Goal: Information Seeking & Learning: Compare options

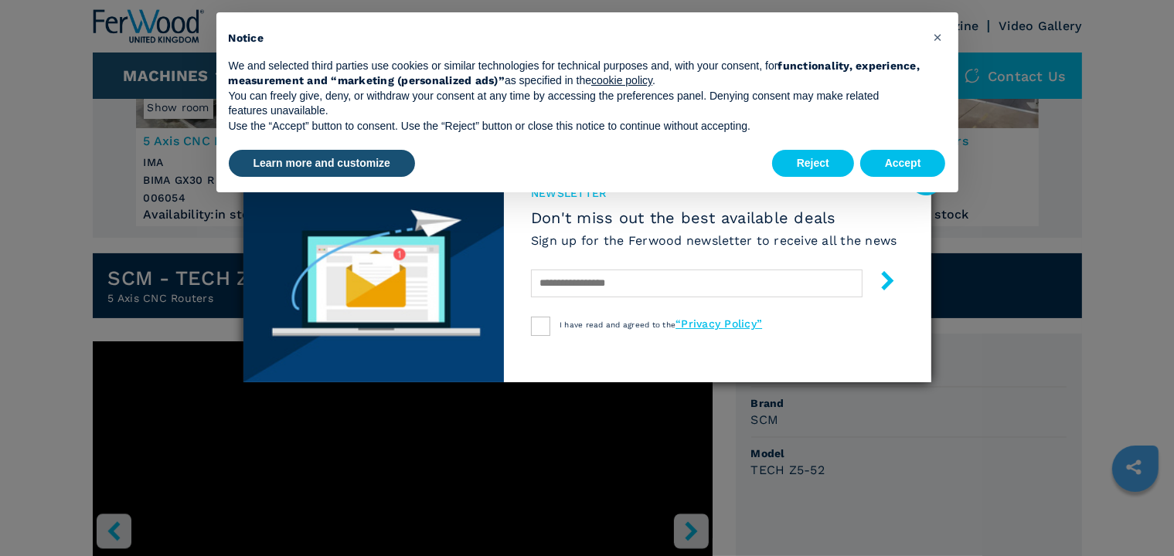
scroll to position [309, 0]
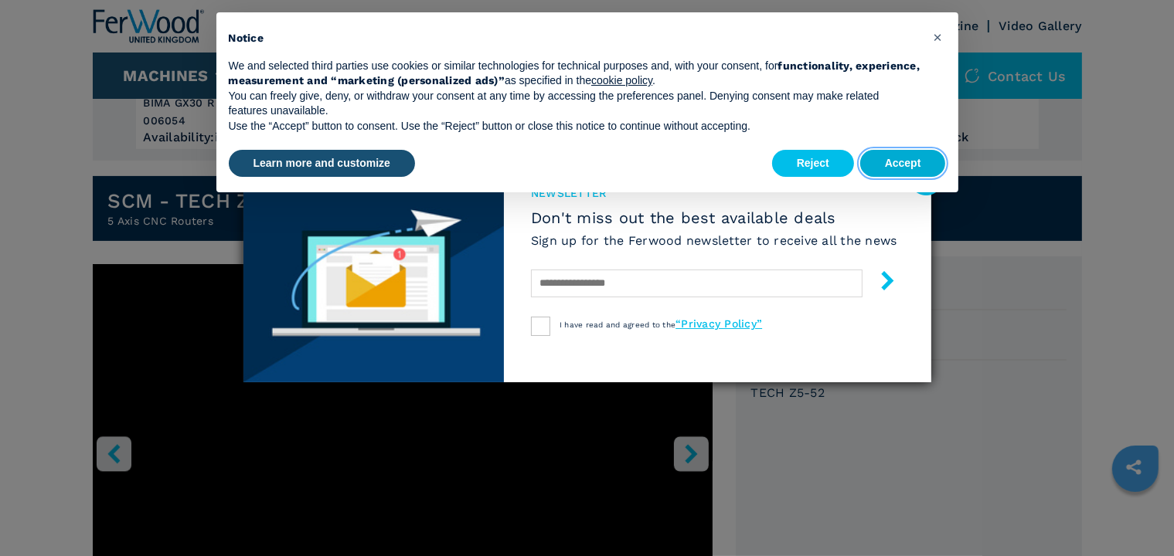
click at [910, 167] on button "Accept" at bounding box center [903, 164] width 86 height 28
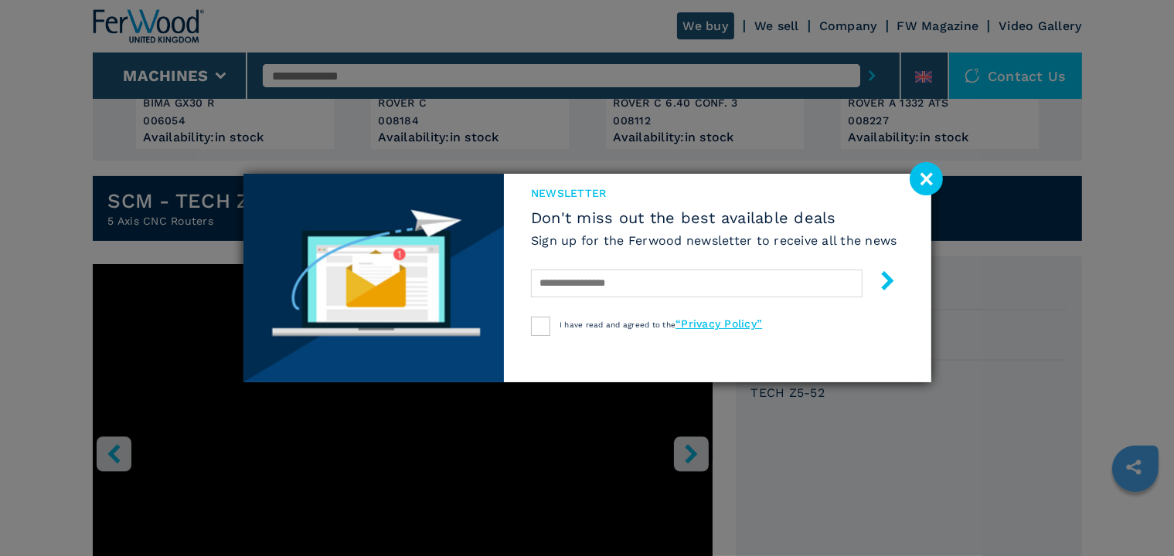
click at [933, 184] on image at bounding box center [925, 178] width 33 height 33
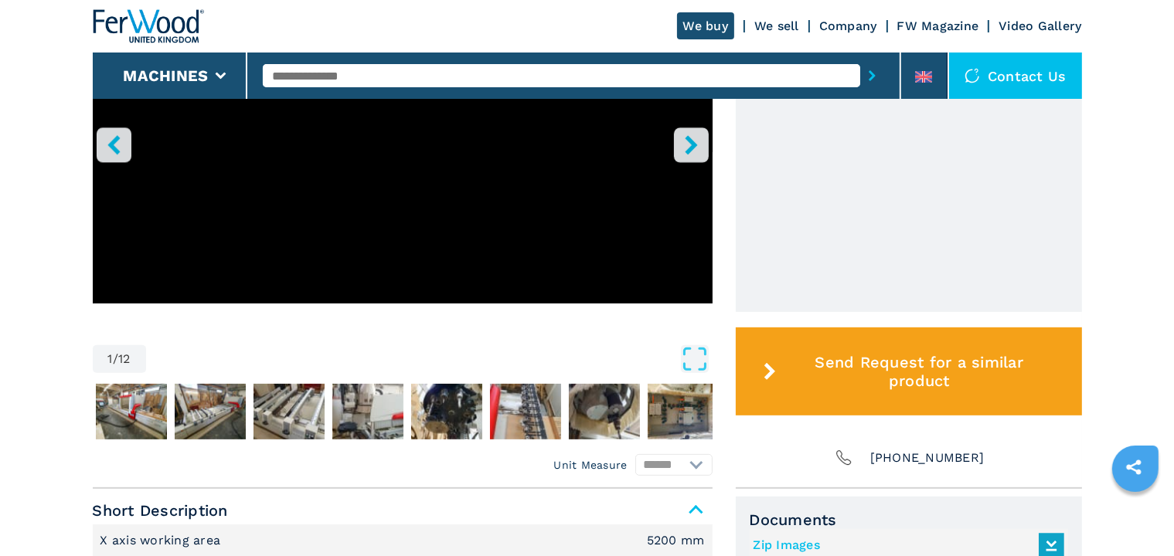
scroll to position [464, 0]
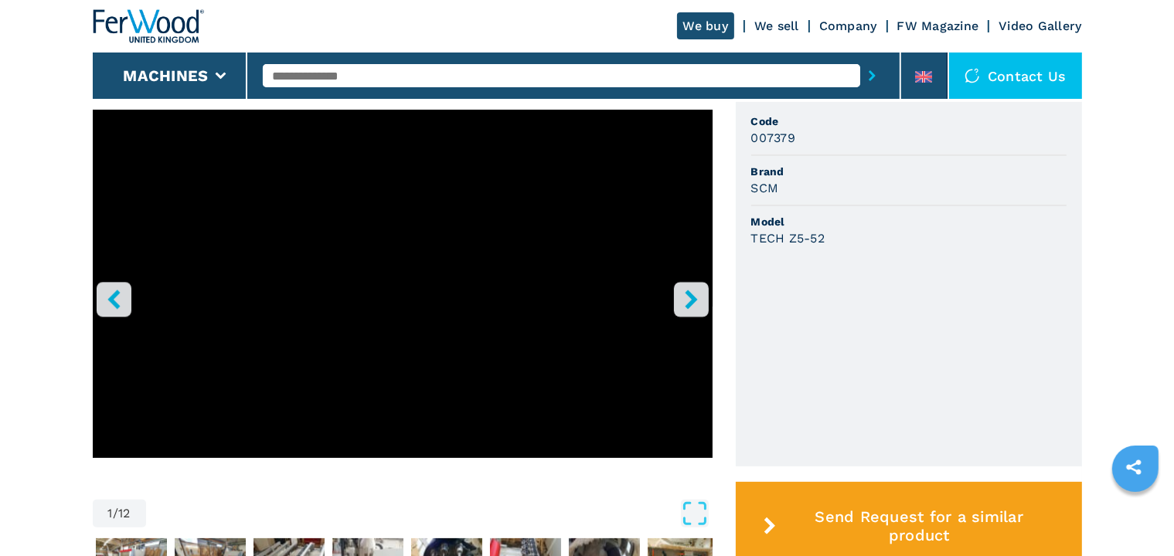
click at [679, 301] on button "right-button" at bounding box center [691, 299] width 35 height 35
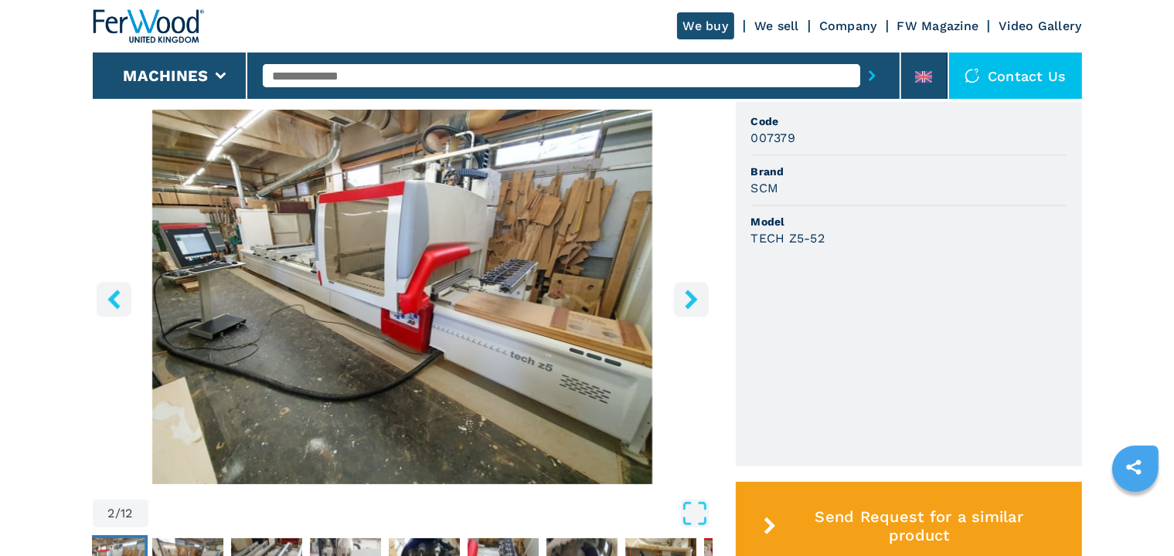
click at [679, 301] on button "right-button" at bounding box center [691, 299] width 35 height 35
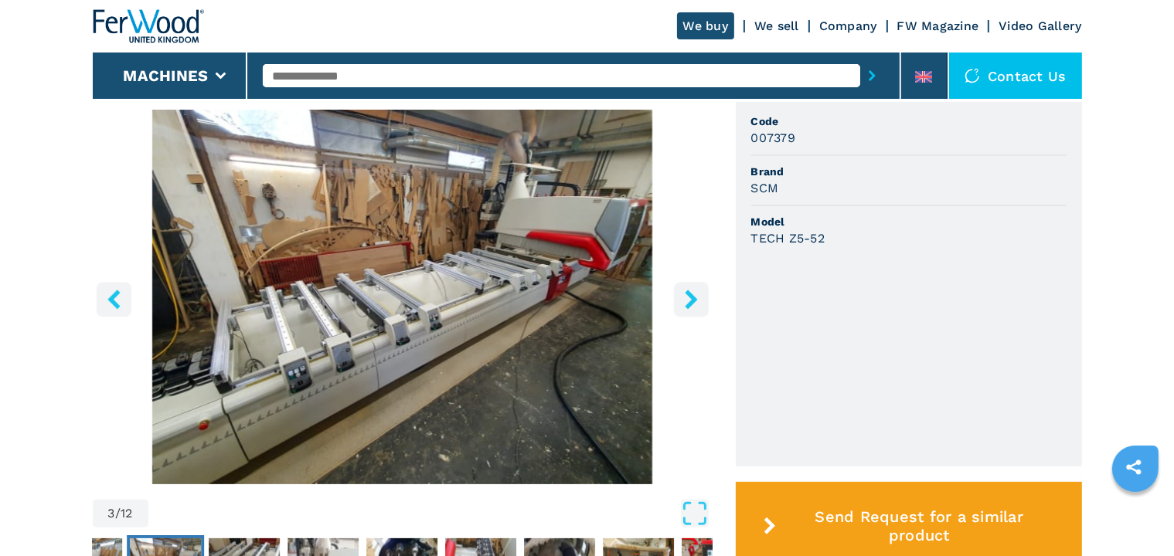
click at [679, 301] on button "right-button" at bounding box center [691, 299] width 35 height 35
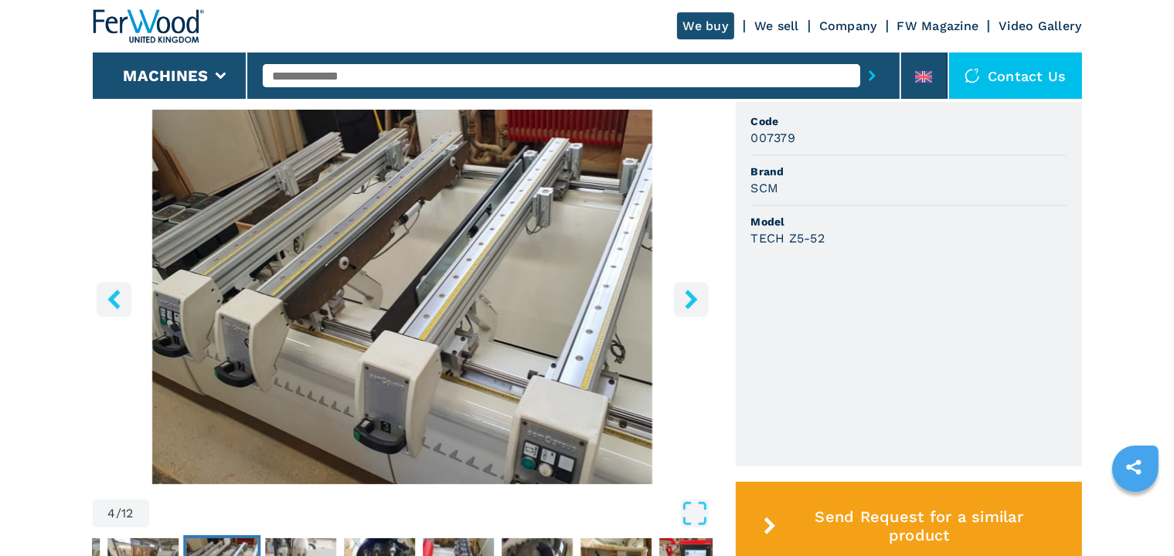
click at [679, 301] on button "right-button" at bounding box center [691, 299] width 35 height 35
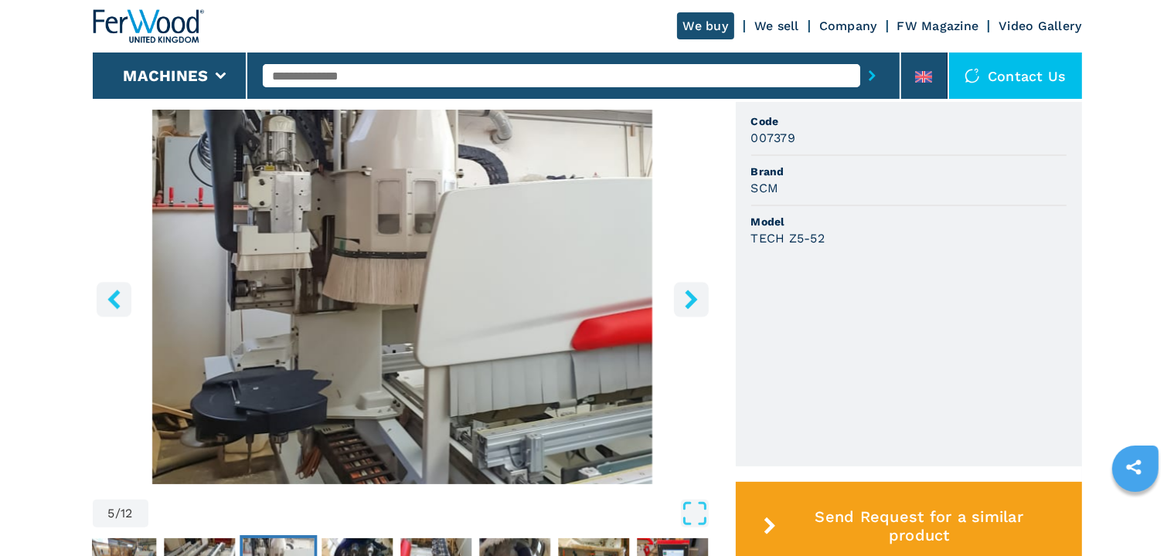
click at [679, 301] on button "right-button" at bounding box center [691, 299] width 35 height 35
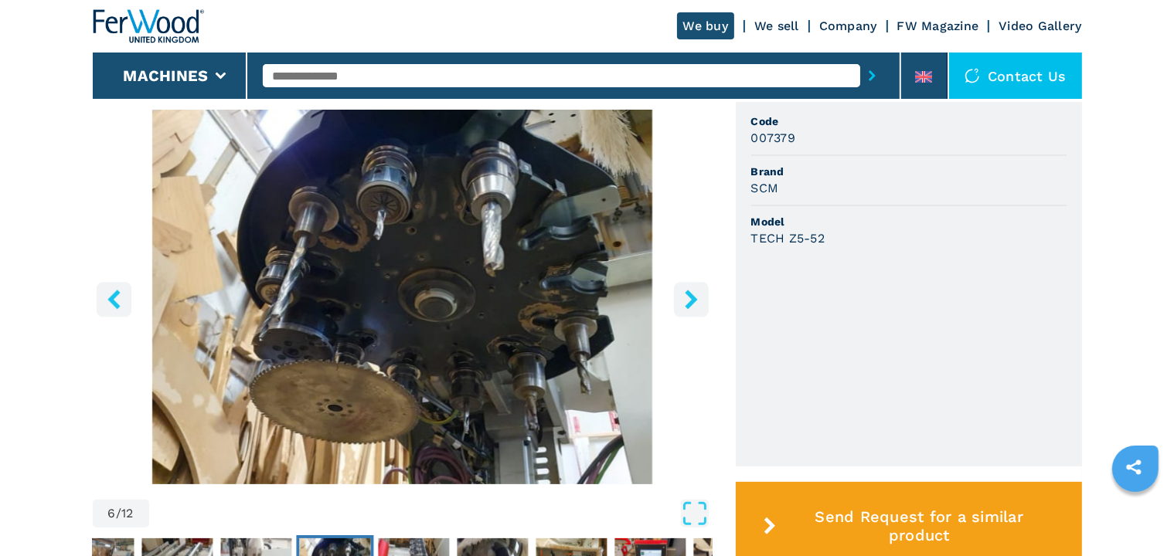
click at [679, 301] on button "right-button" at bounding box center [691, 299] width 35 height 35
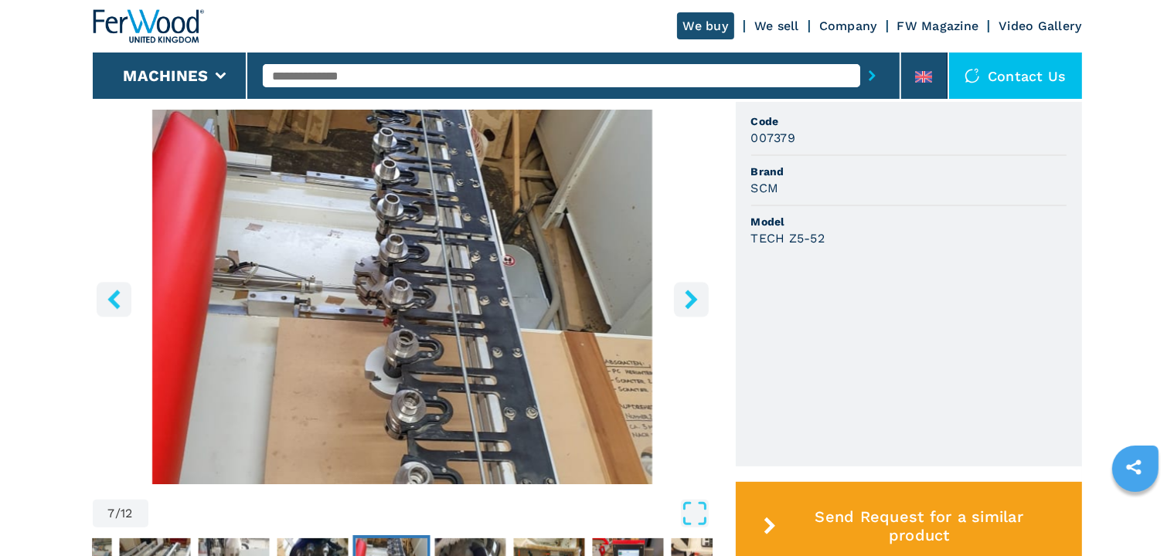
click at [679, 301] on button "right-button" at bounding box center [691, 299] width 35 height 35
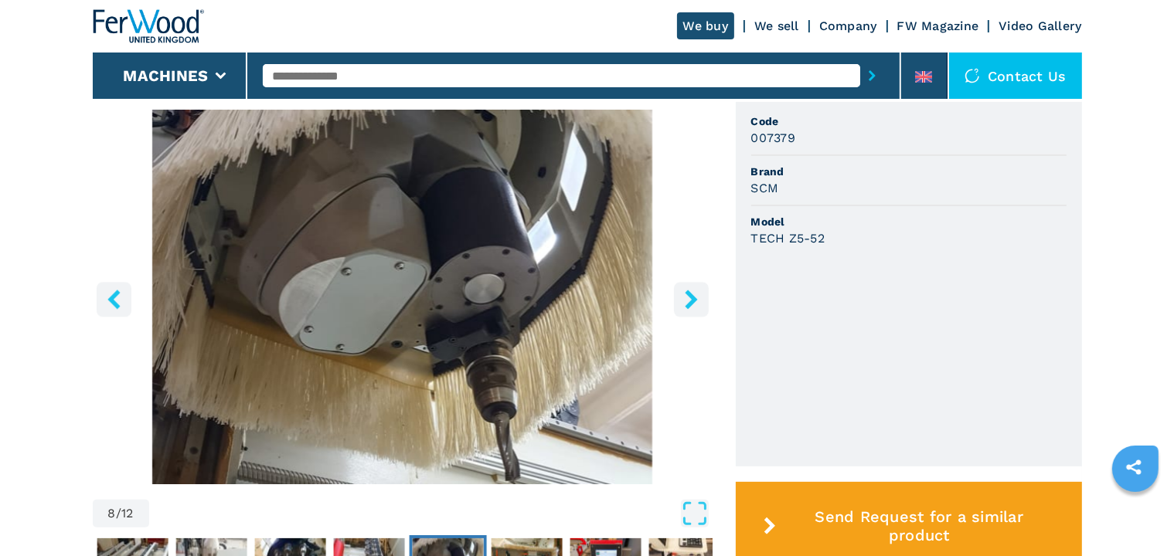
click at [110, 297] on icon "left-button" at bounding box center [113, 299] width 12 height 19
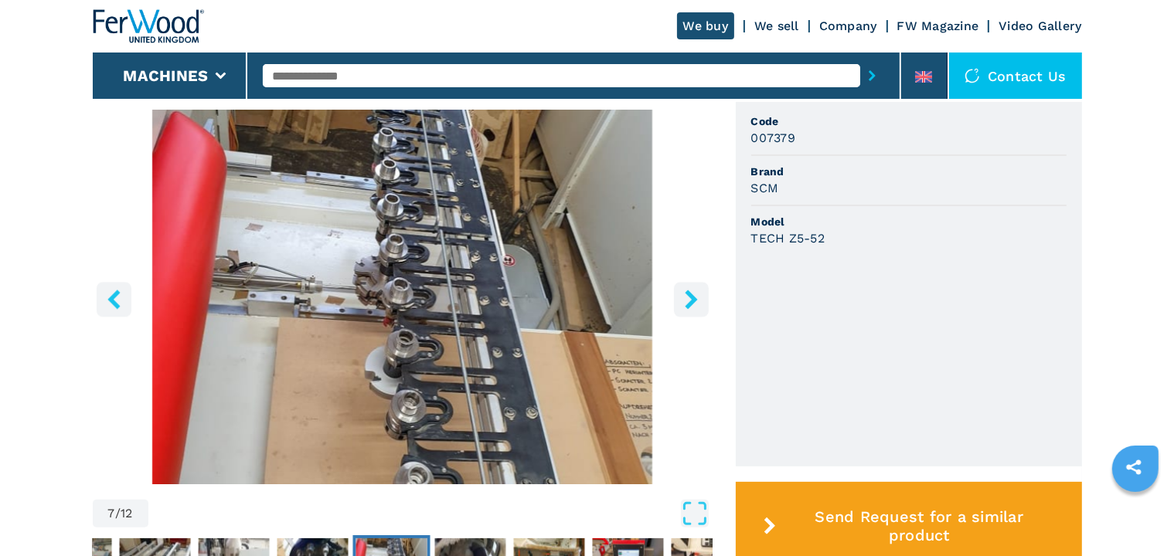
click at [110, 297] on icon "left-button" at bounding box center [113, 299] width 12 height 19
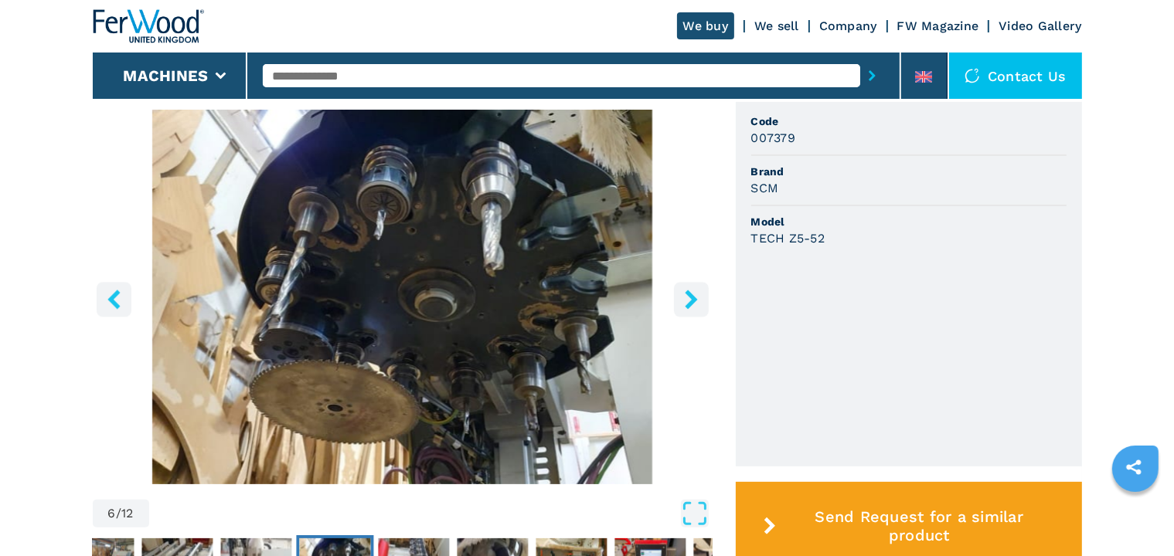
click at [690, 310] on button "right-button" at bounding box center [691, 299] width 35 height 35
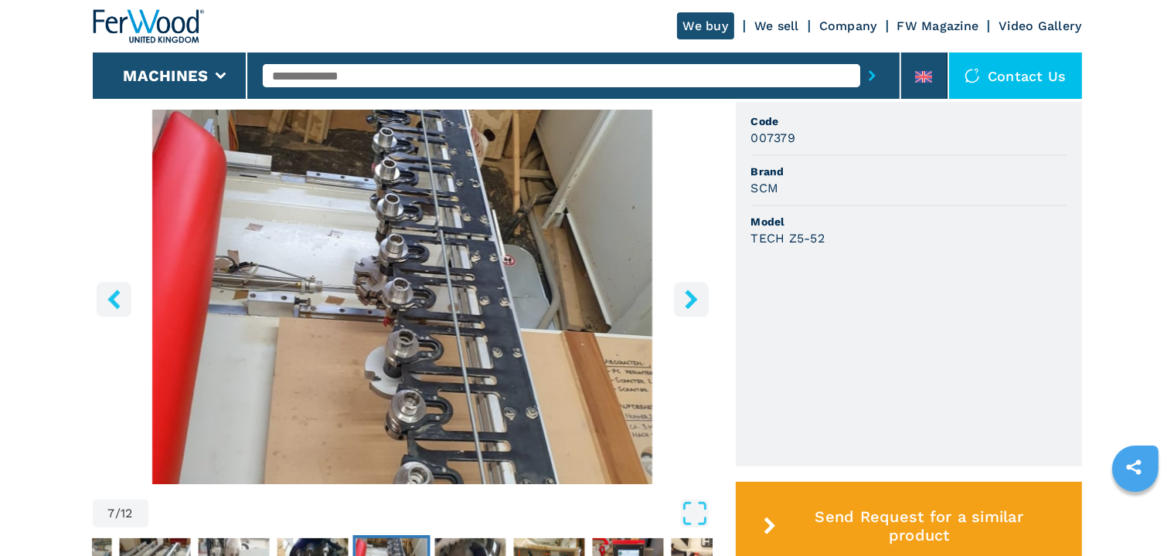
click at [690, 310] on button "right-button" at bounding box center [691, 299] width 35 height 35
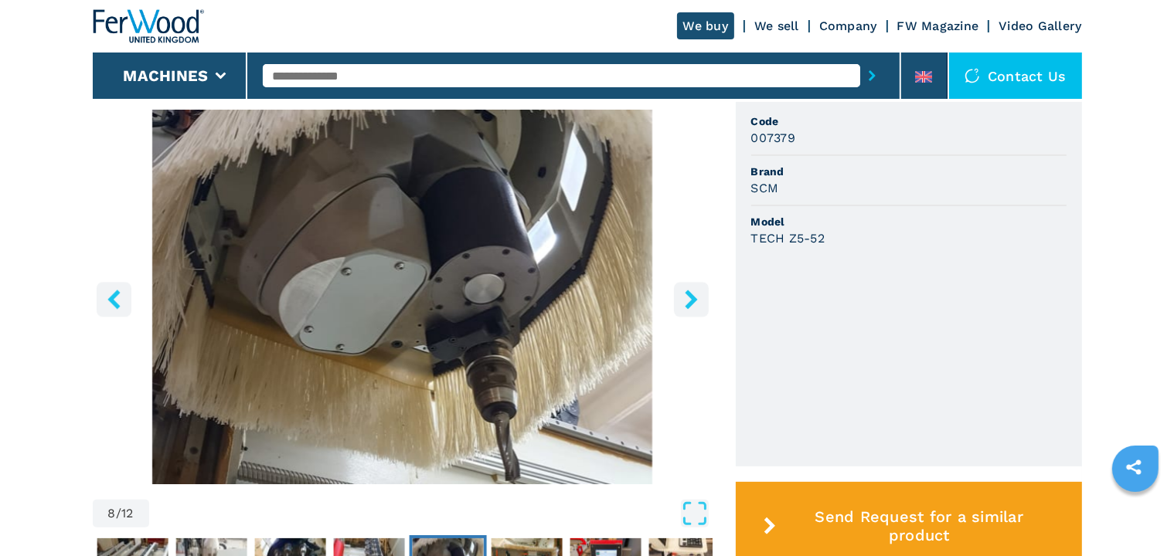
click at [690, 310] on button "right-button" at bounding box center [691, 299] width 35 height 35
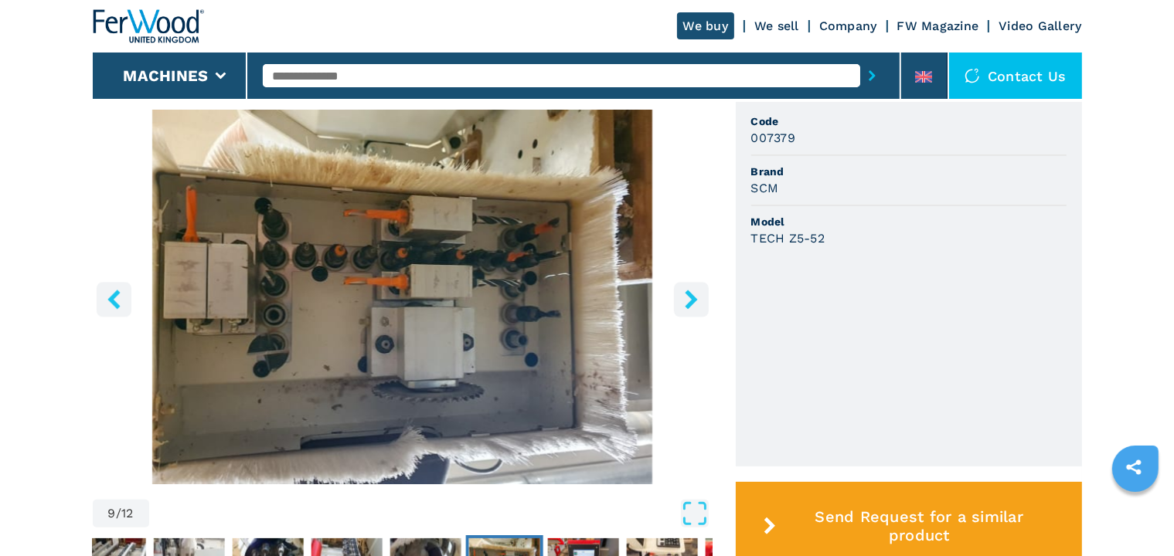
click at [690, 310] on button "right-button" at bounding box center [691, 299] width 35 height 35
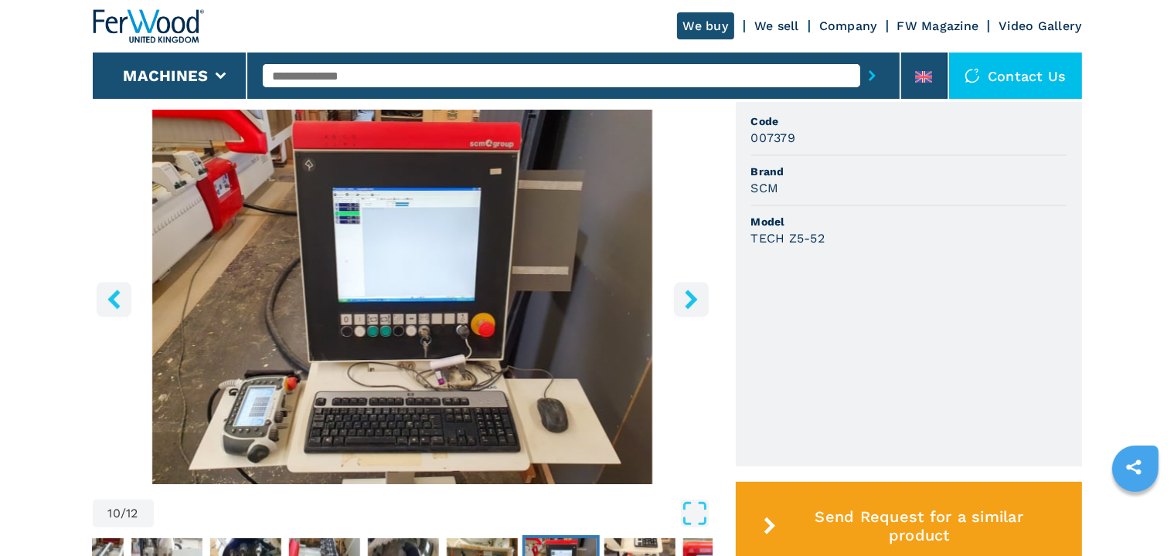
click at [690, 310] on button "right-button" at bounding box center [691, 299] width 35 height 35
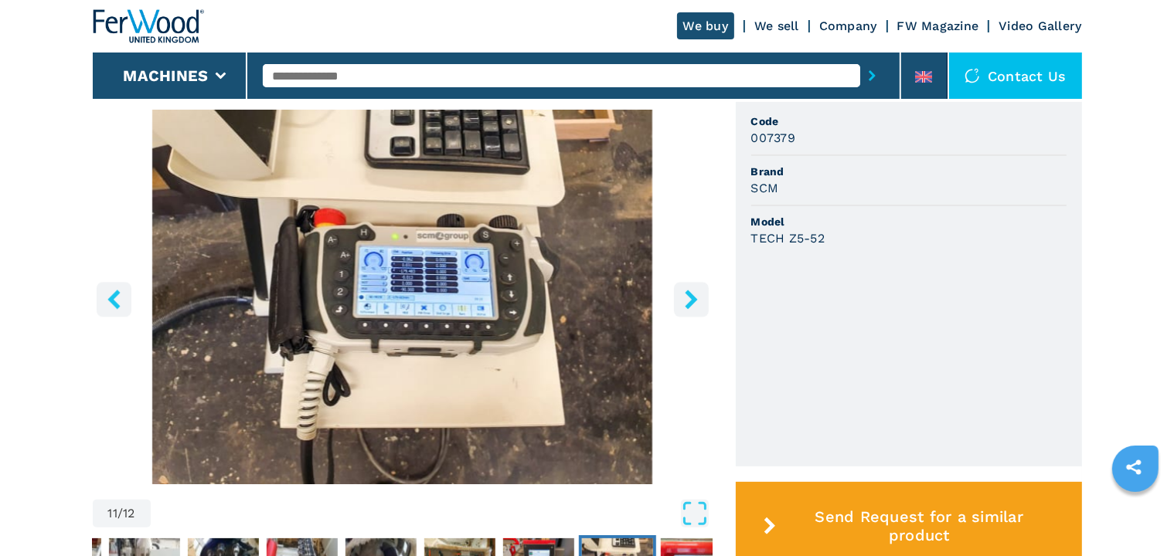
click at [690, 309] on button "right-button" at bounding box center [691, 299] width 35 height 35
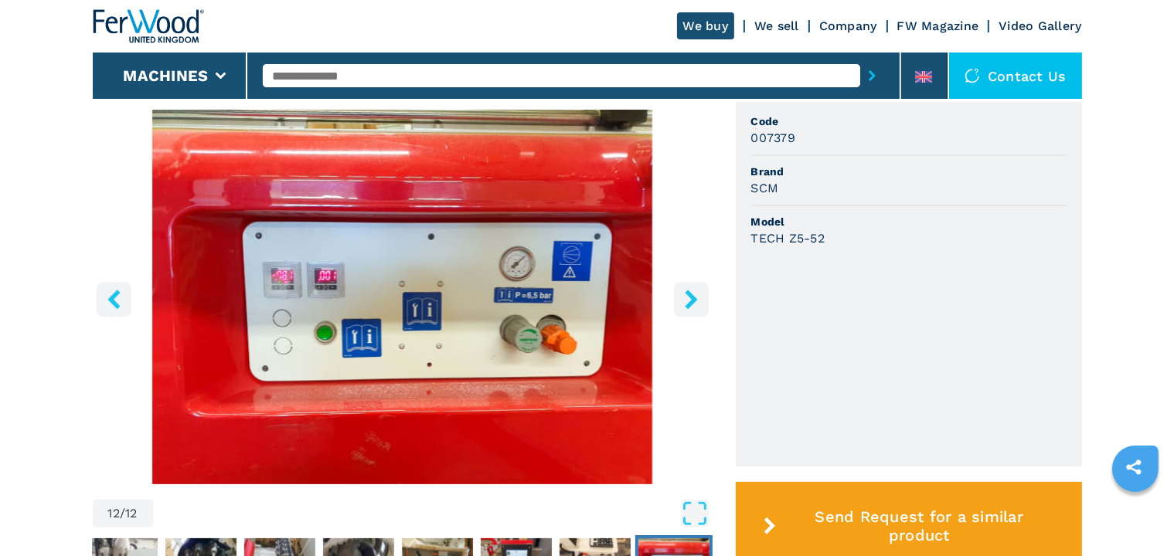
click at [690, 309] on button "right-button" at bounding box center [691, 299] width 35 height 35
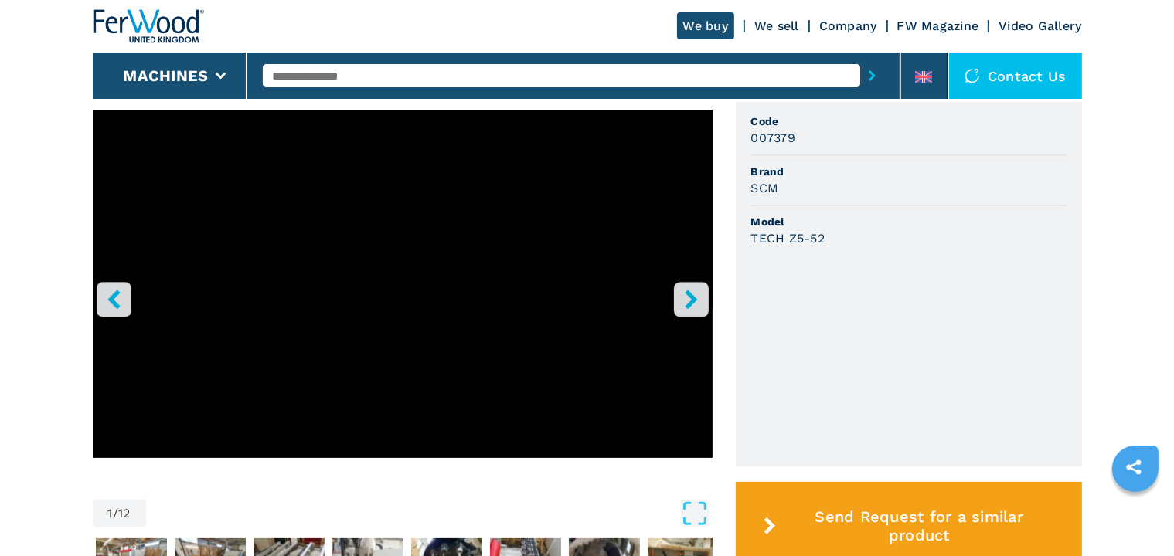
click at [690, 309] on button "right-button" at bounding box center [691, 299] width 35 height 35
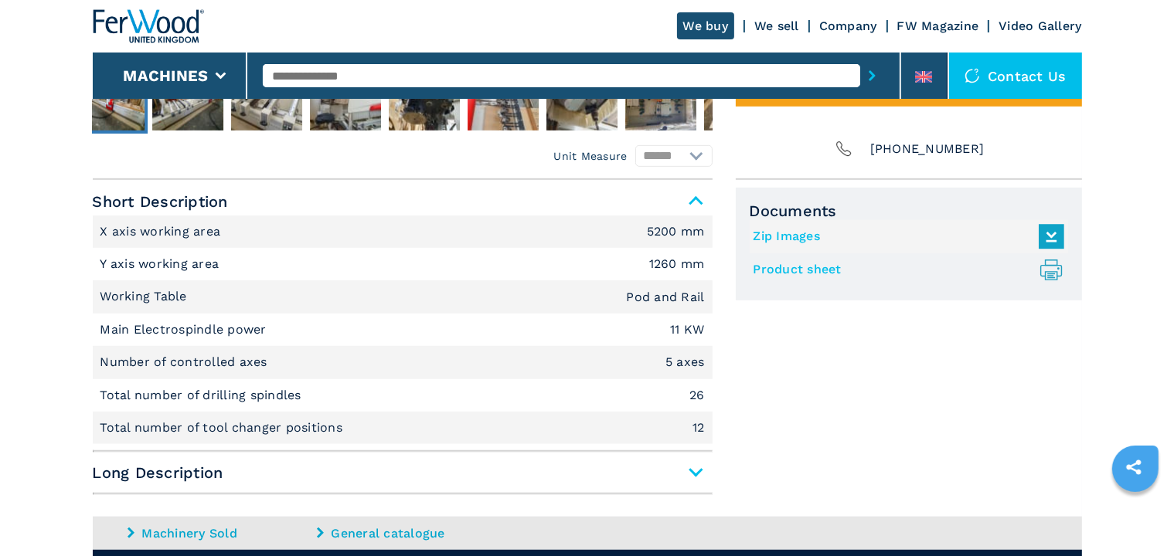
scroll to position [1082, 0]
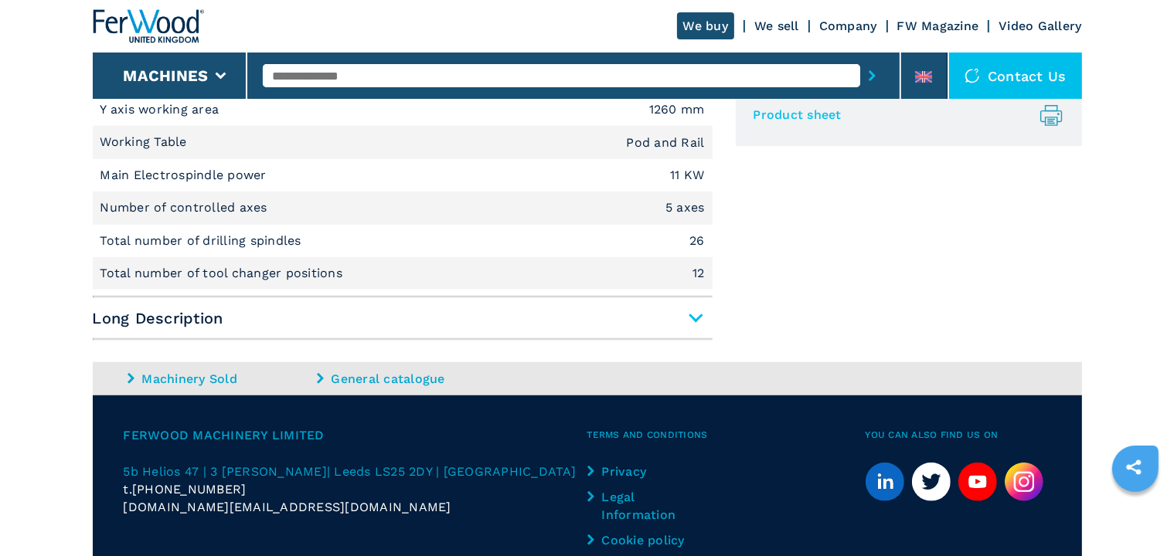
click at [699, 321] on span "Long Description" at bounding box center [403, 318] width 620 height 28
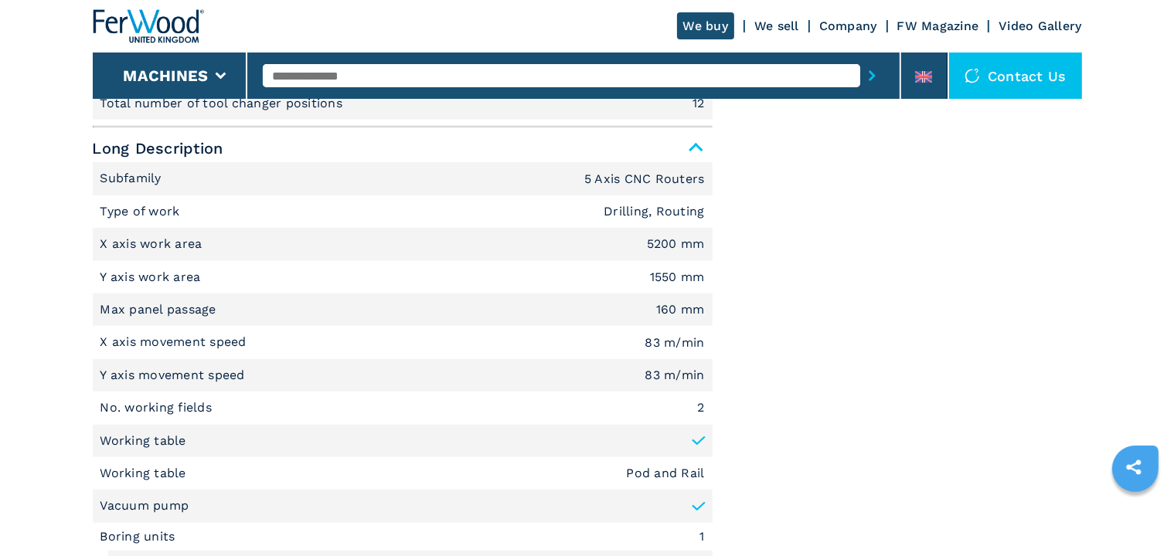
scroll to position [1097, 0]
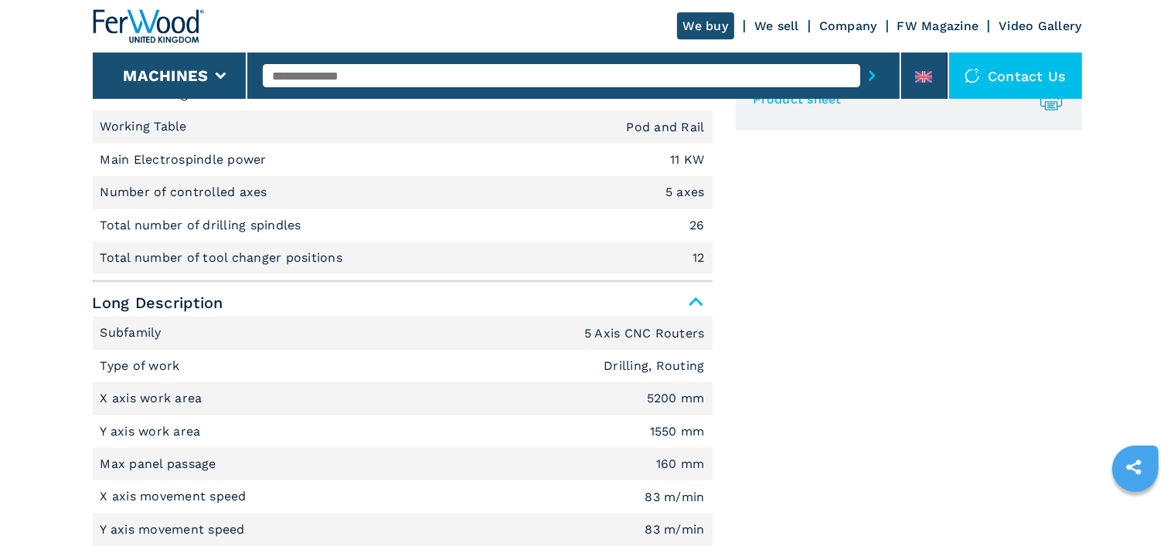
click at [693, 291] on span "Long Description" at bounding box center [403, 303] width 620 height 28
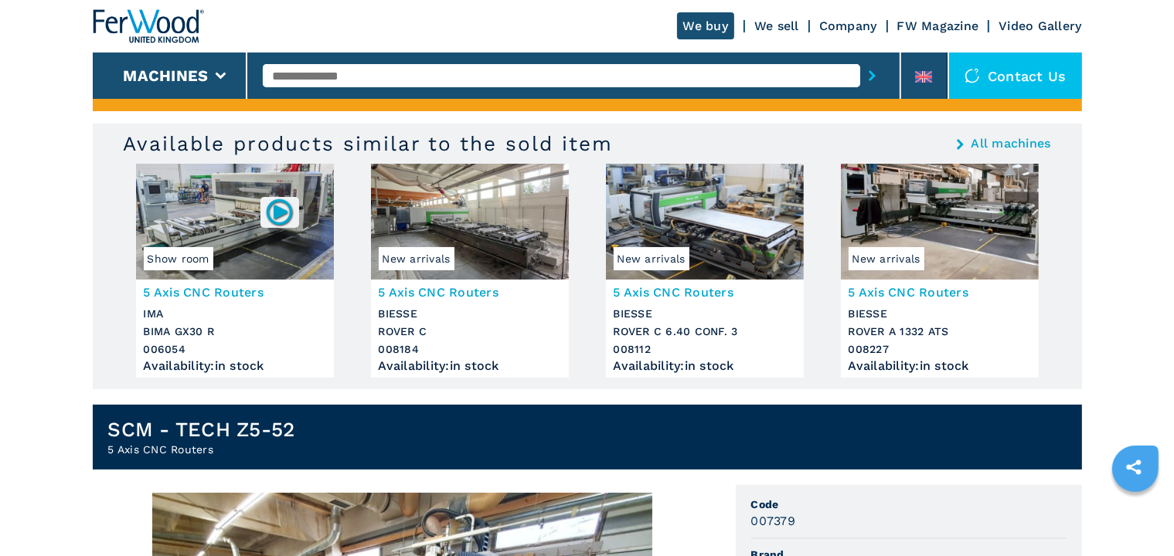
scroll to position [0, 0]
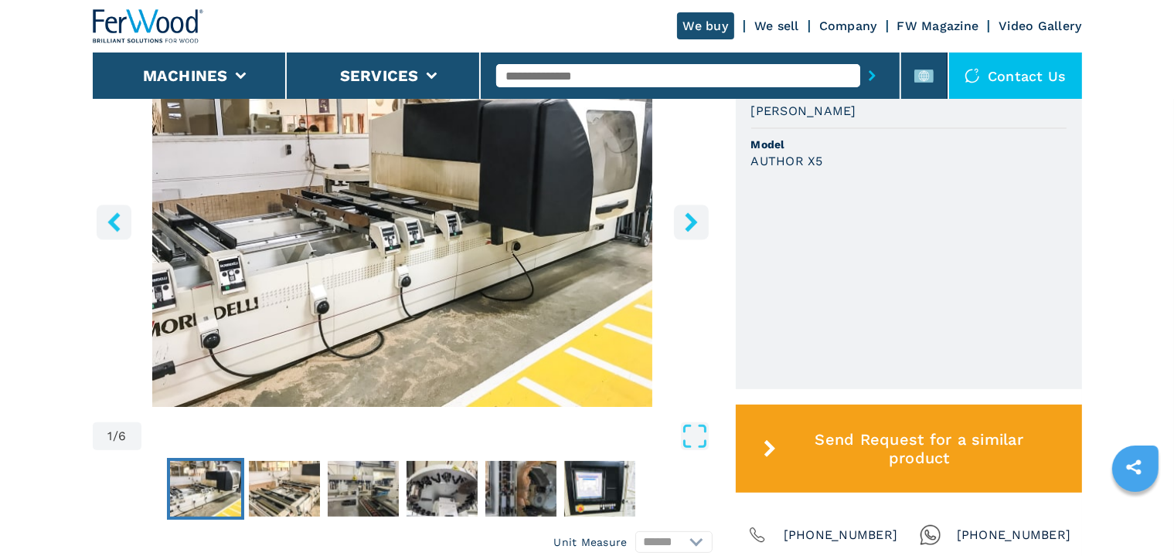
scroll to position [618, 0]
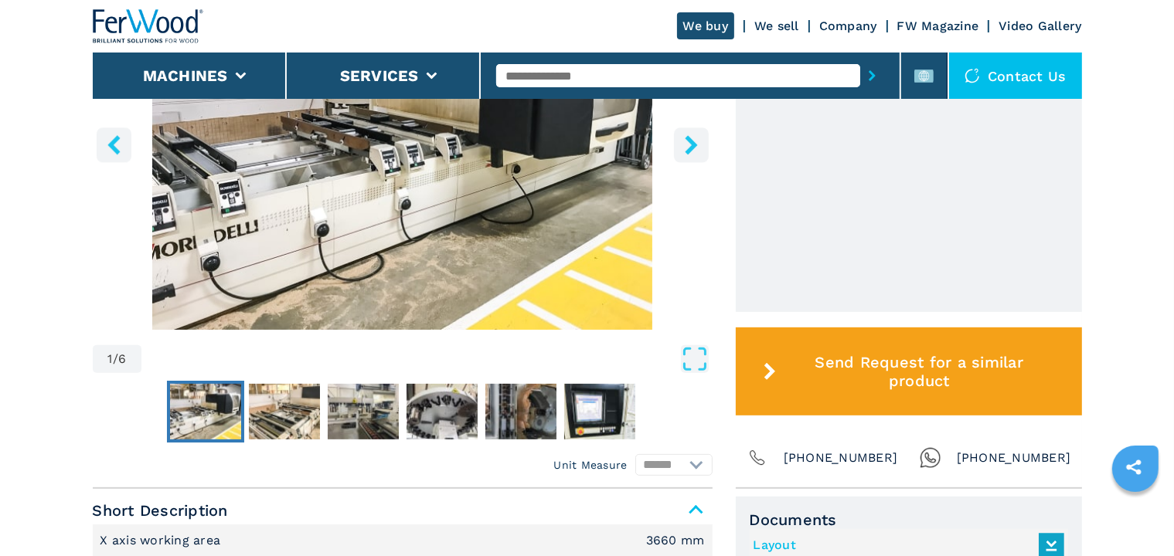
click at [220, 424] on img "Go to Slide 1" at bounding box center [205, 412] width 71 height 56
click at [697, 141] on icon "right-button" at bounding box center [691, 144] width 19 height 19
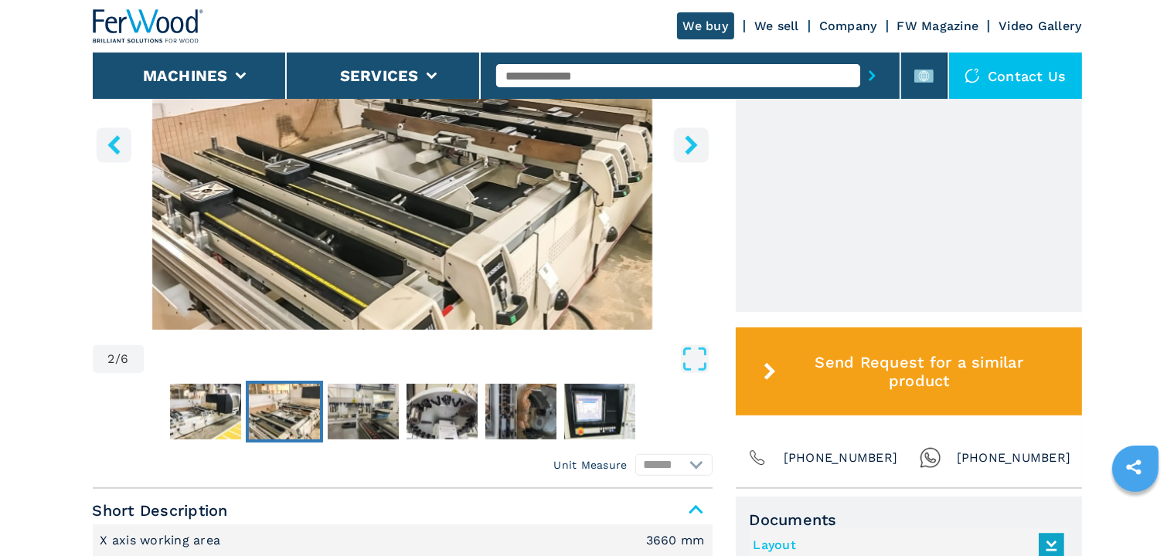
scroll to position [464, 0]
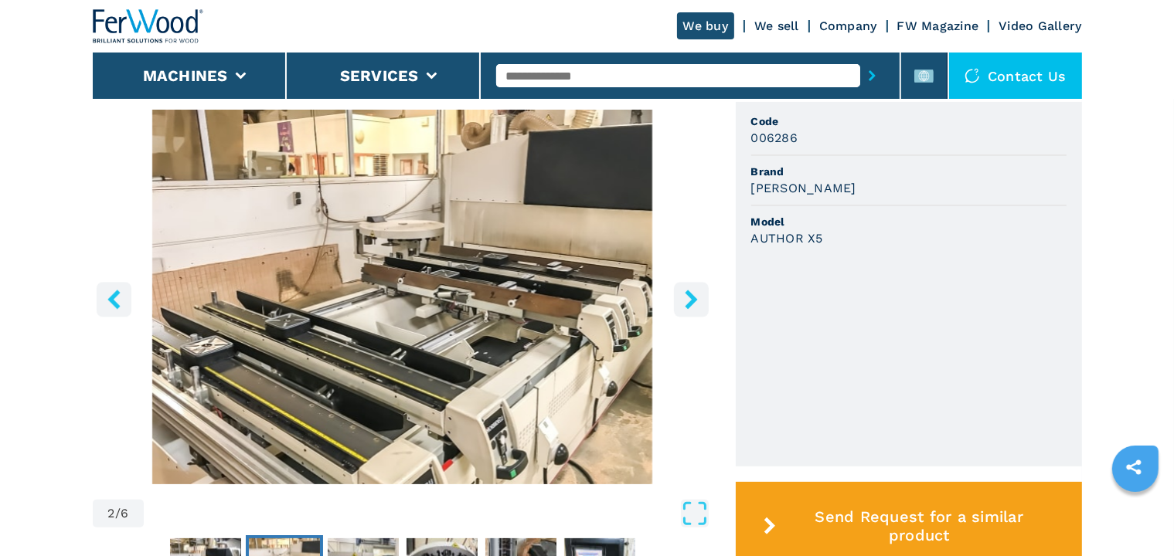
click at [692, 297] on icon "right-button" at bounding box center [691, 299] width 12 height 19
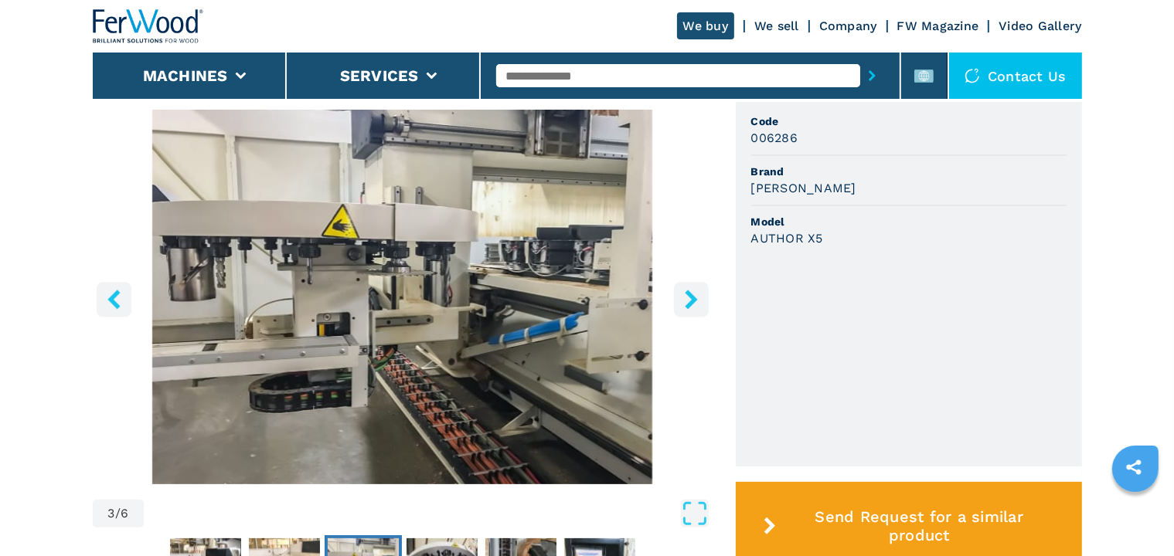
click at [692, 297] on icon "right-button" at bounding box center [691, 299] width 12 height 19
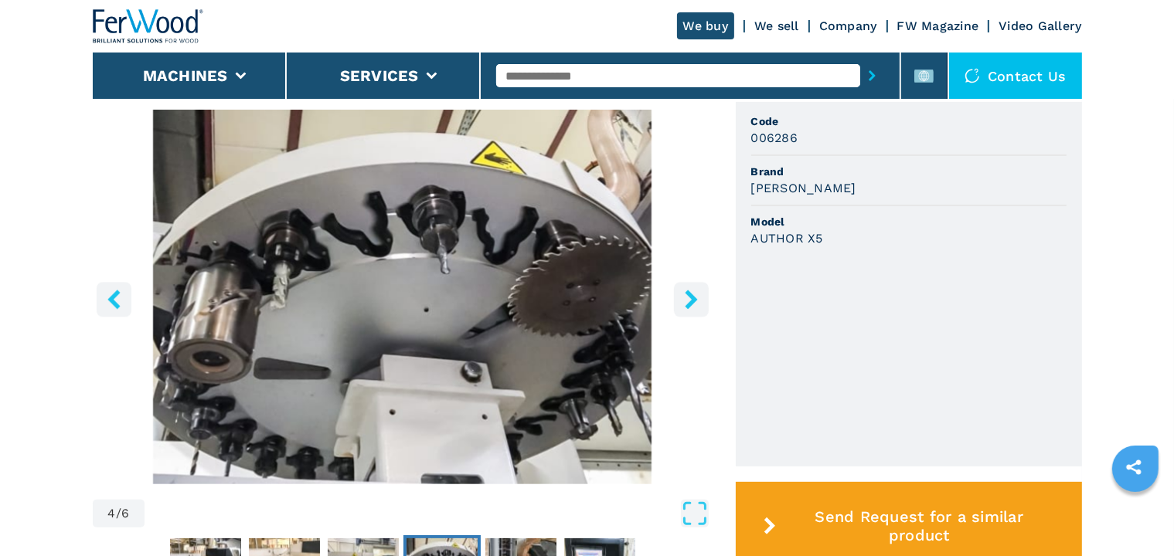
click at [692, 297] on icon "right-button" at bounding box center [691, 299] width 12 height 19
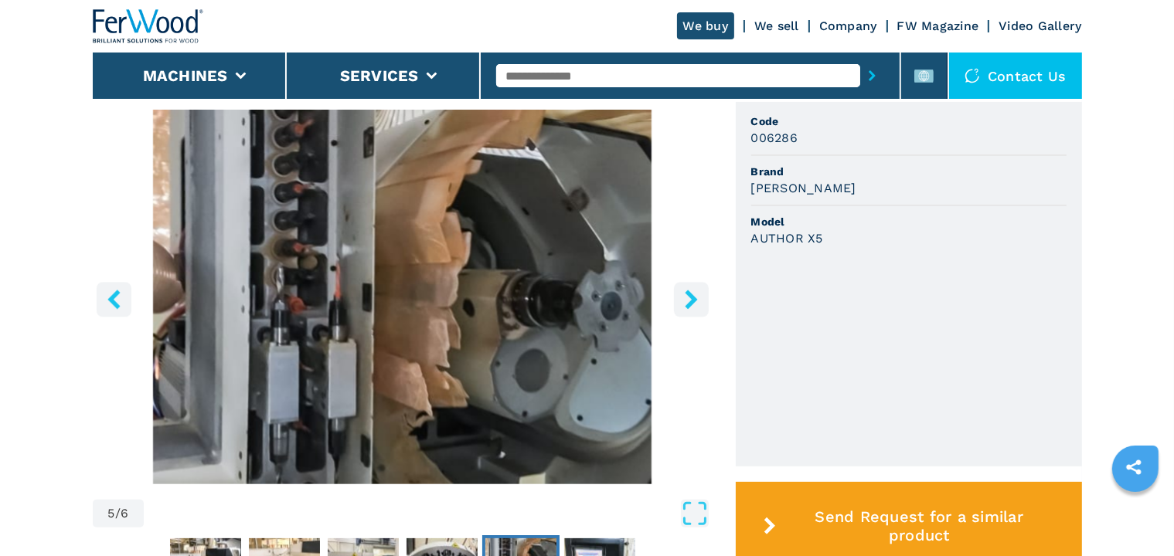
click at [692, 297] on icon "right-button" at bounding box center [691, 299] width 12 height 19
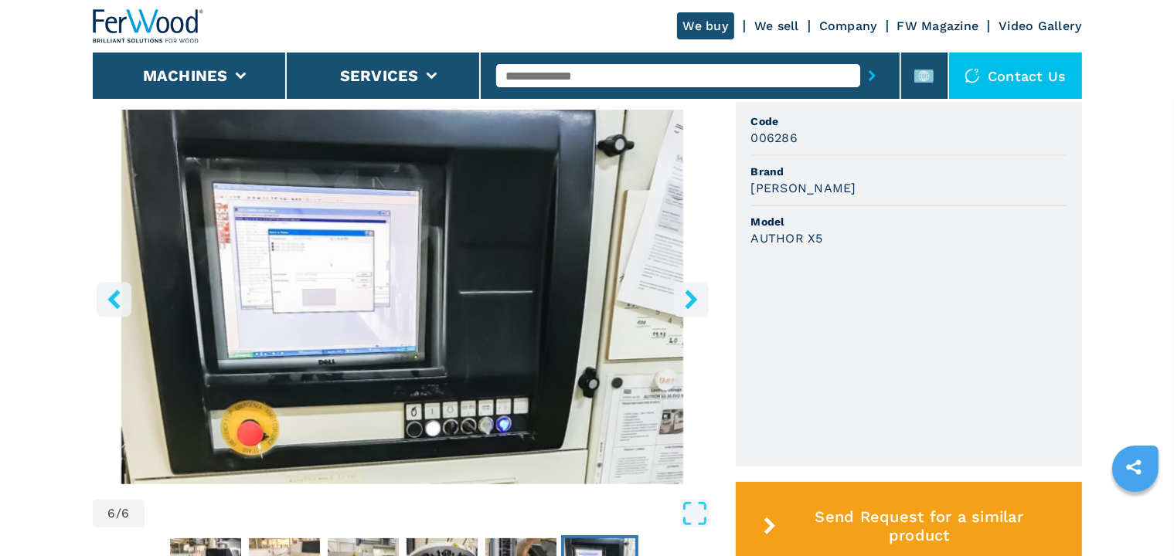
click at [692, 297] on icon "right-button" at bounding box center [691, 299] width 12 height 19
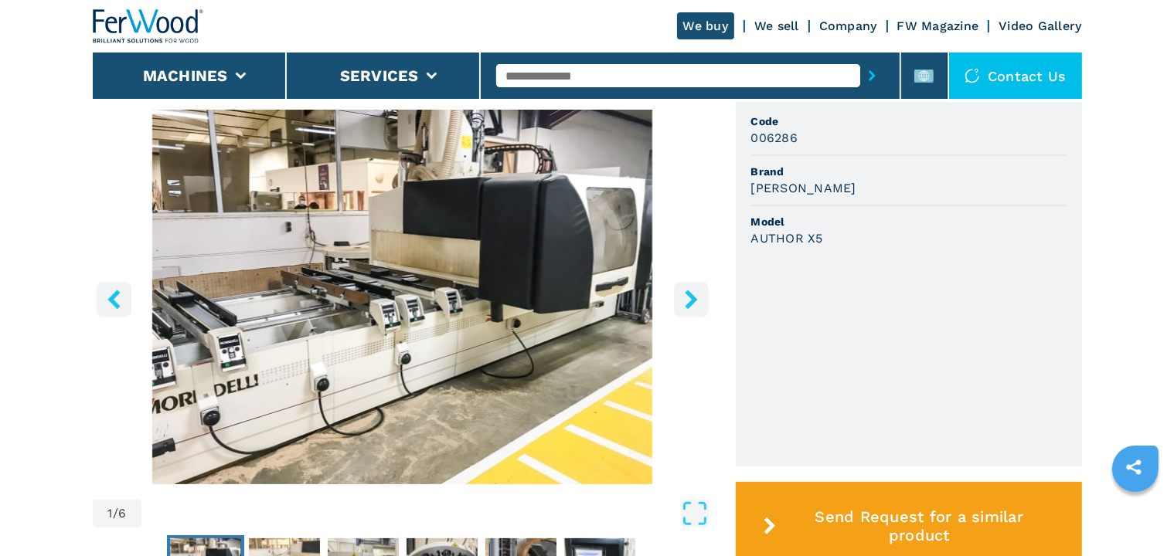
click at [692, 297] on icon "right-button" at bounding box center [691, 299] width 12 height 19
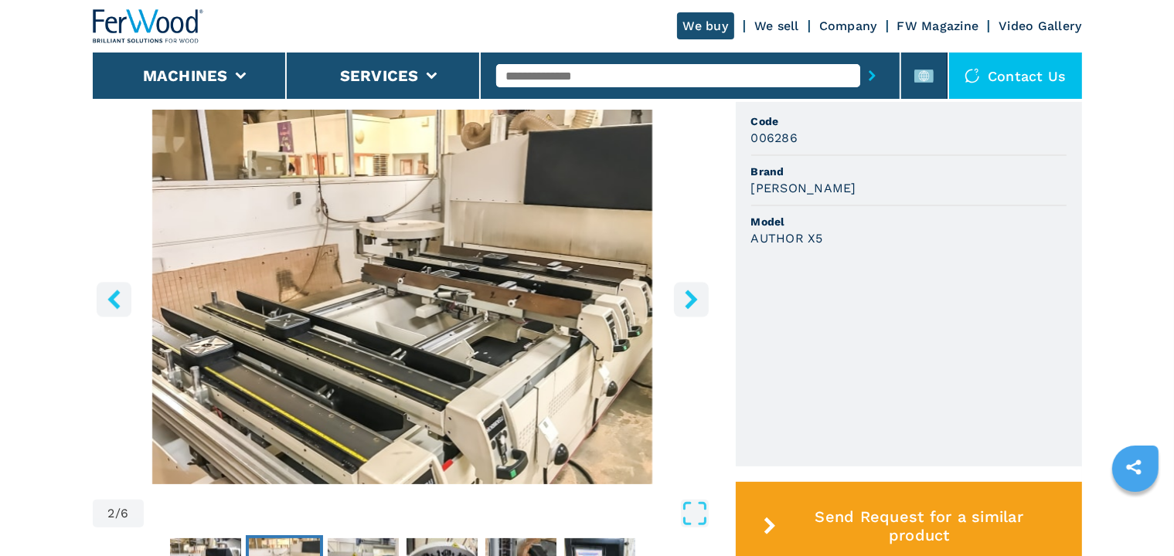
click at [692, 297] on icon "right-button" at bounding box center [691, 299] width 12 height 19
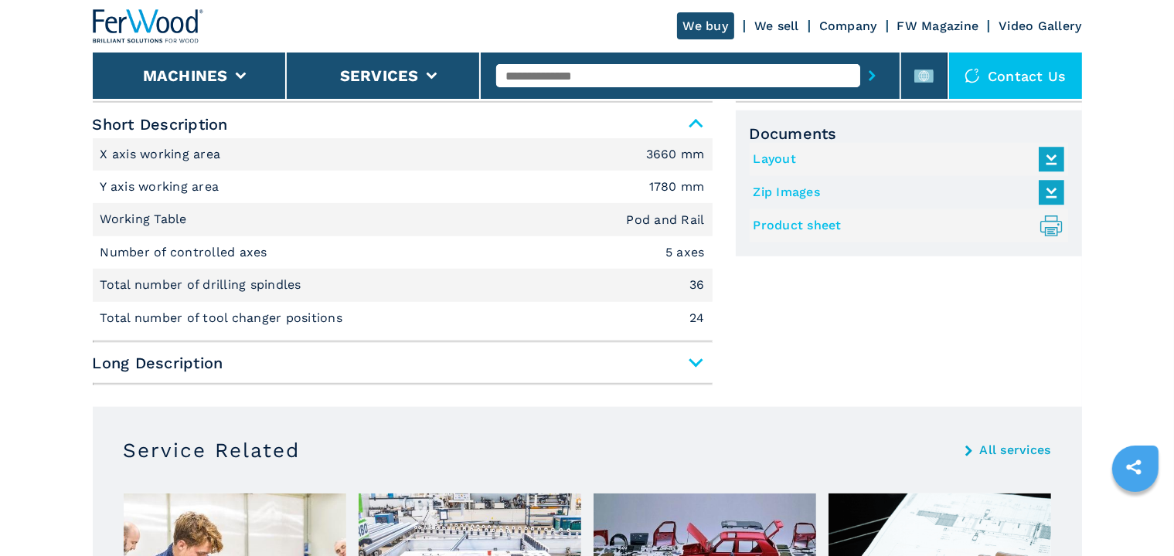
scroll to position [1082, 0]
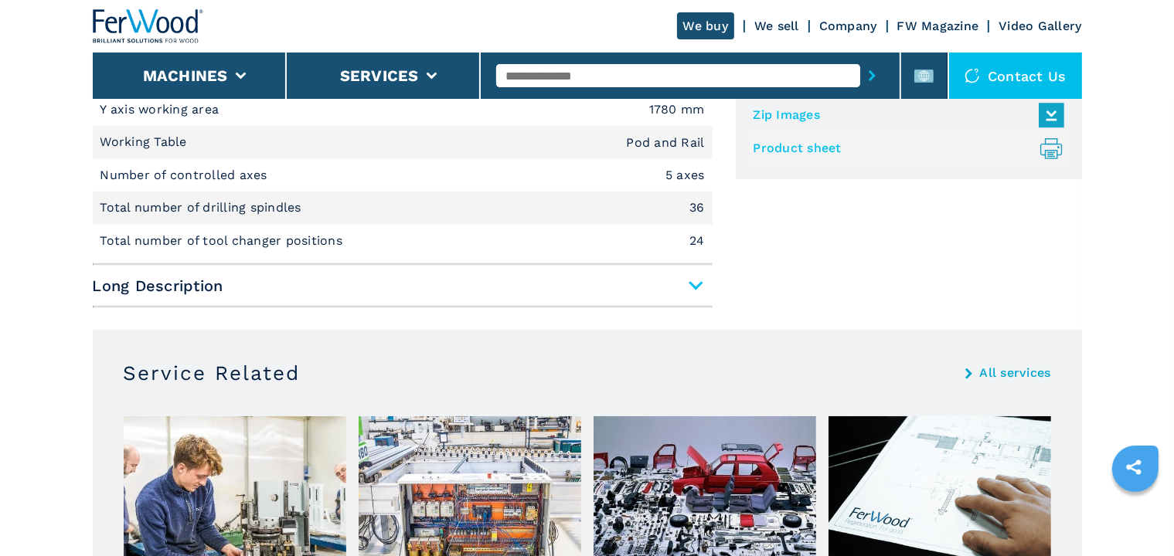
click at [692, 289] on span "Long Description" at bounding box center [403, 286] width 620 height 28
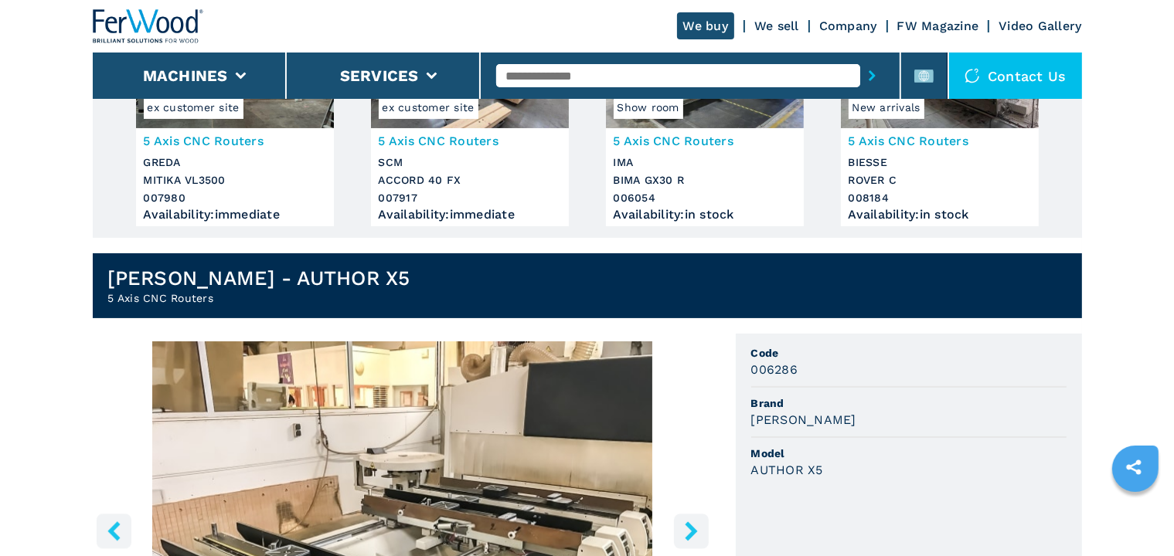
scroll to position [0, 0]
